Goal: Complete application form

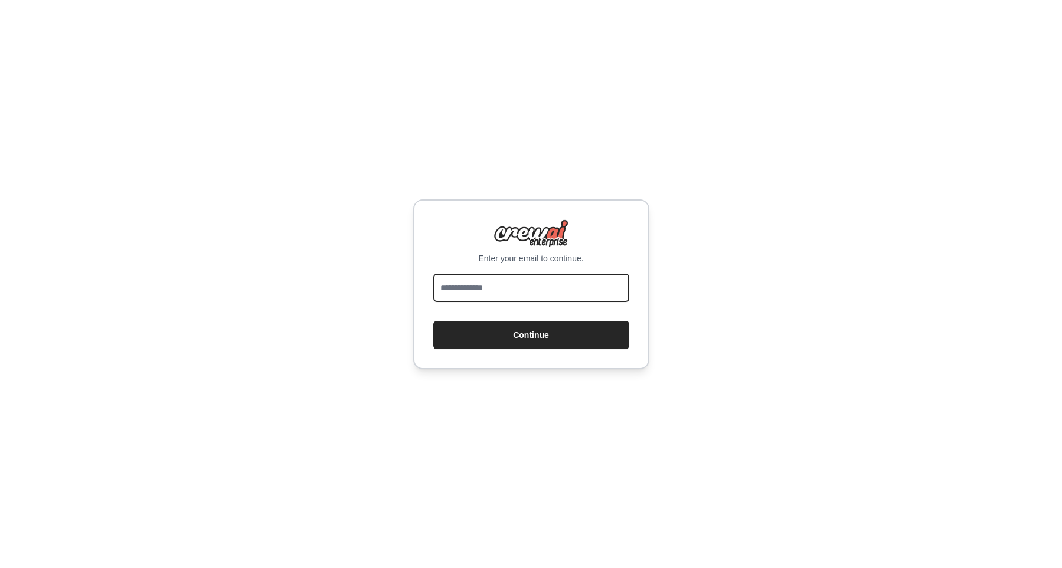
click at [475, 292] on input "email" at bounding box center [531, 288] width 196 height 28
type input "**********"
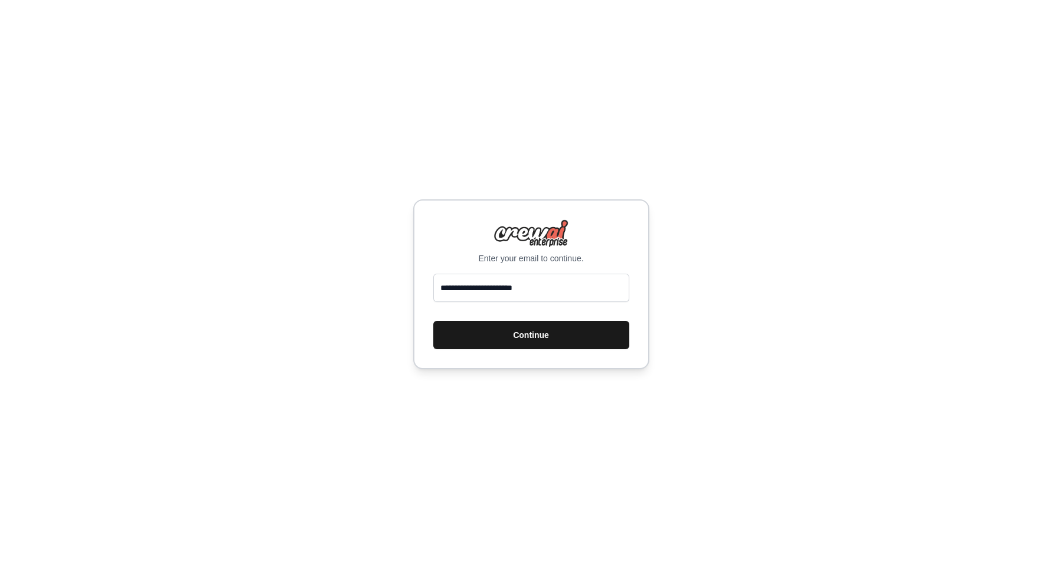
click at [504, 338] on button "Continue" at bounding box center [531, 335] width 196 height 28
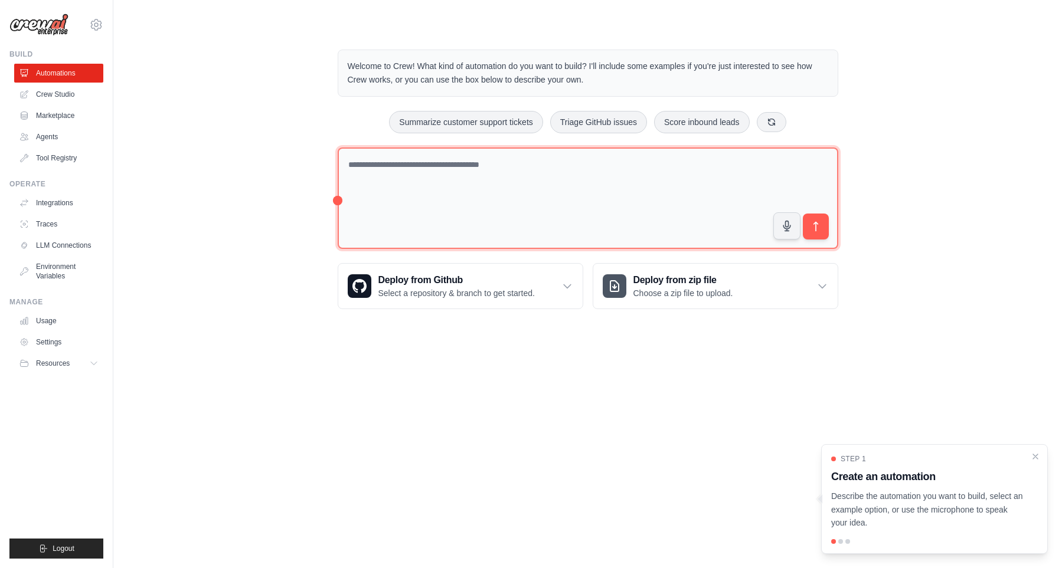
click at [404, 184] on textarea at bounding box center [588, 199] width 501 height 102
